Goal: Browse casually

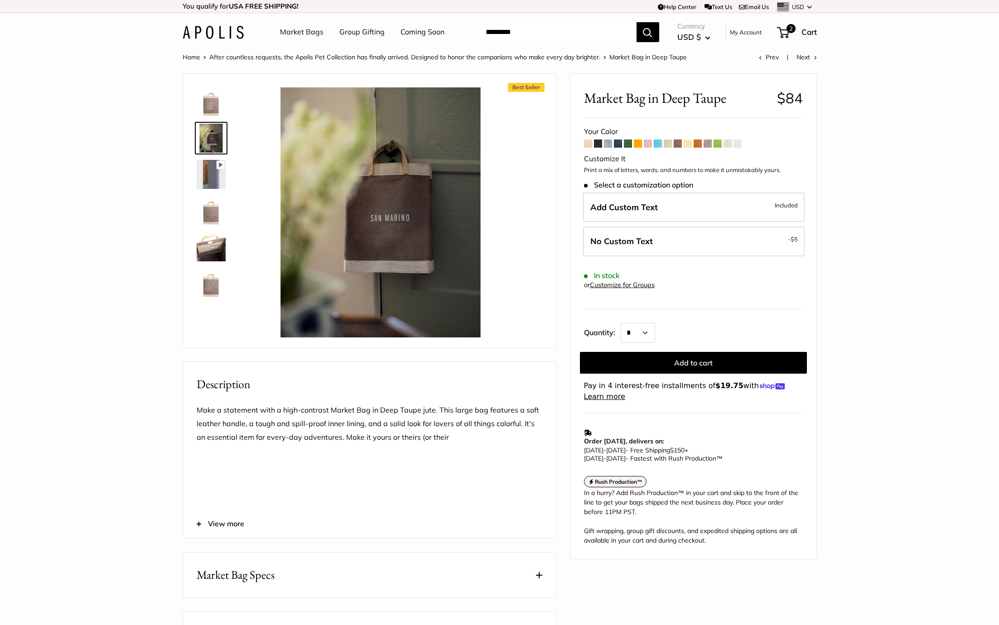
click at [217, 37] on img at bounding box center [213, 32] width 61 height 13
